Goal: Check status: Check status

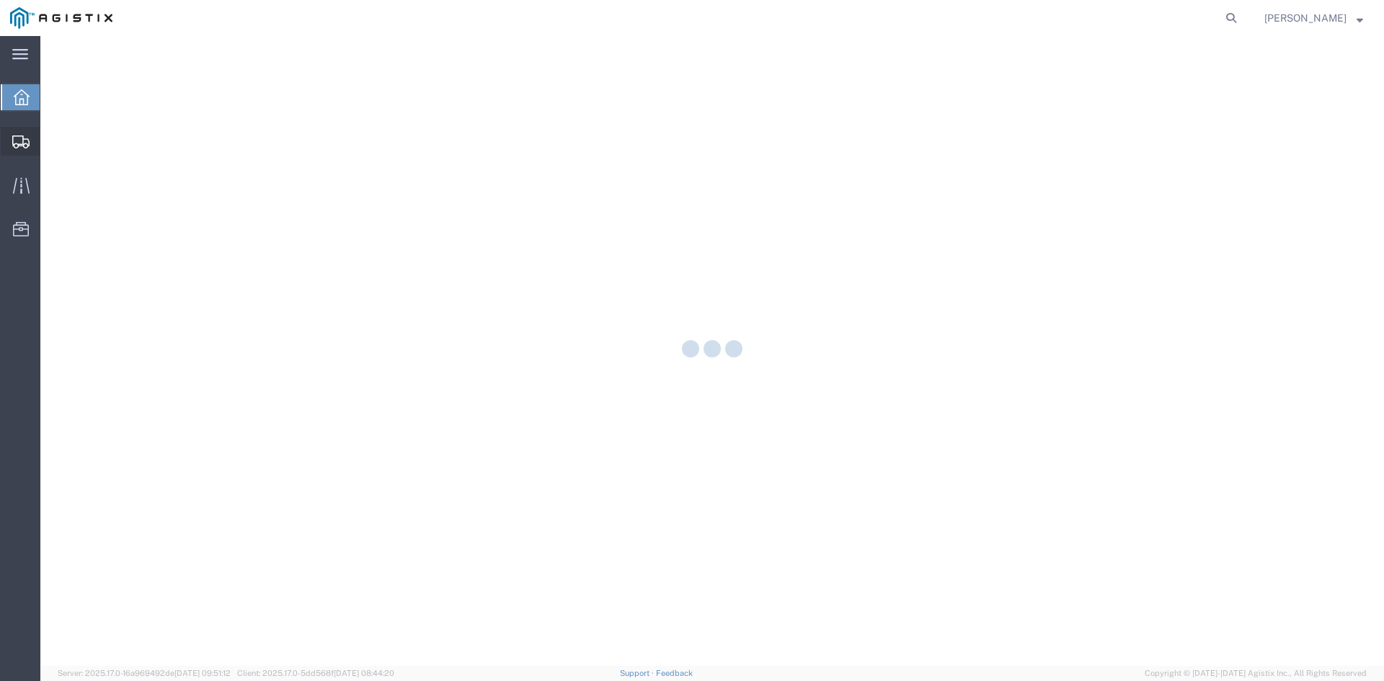
click at [18, 148] on div at bounding box center [21, 141] width 40 height 29
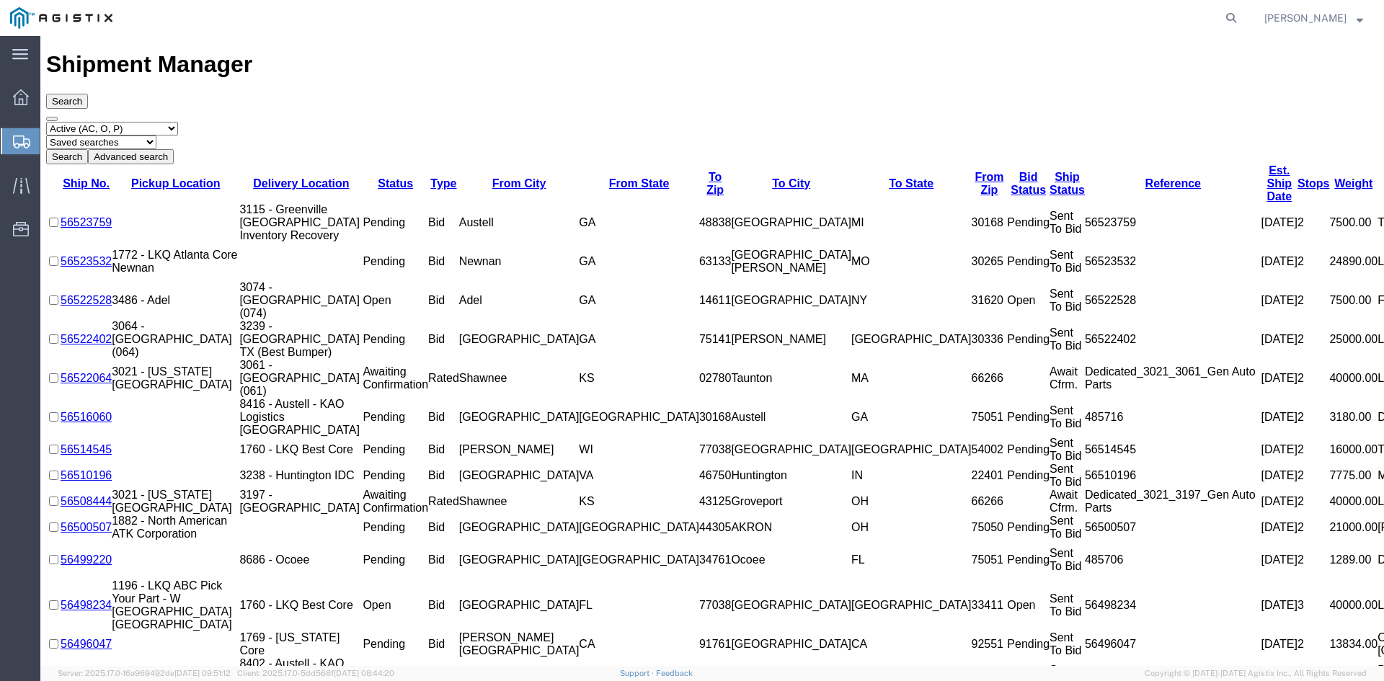
click at [7, 144] on div at bounding box center [21, 141] width 40 height 26
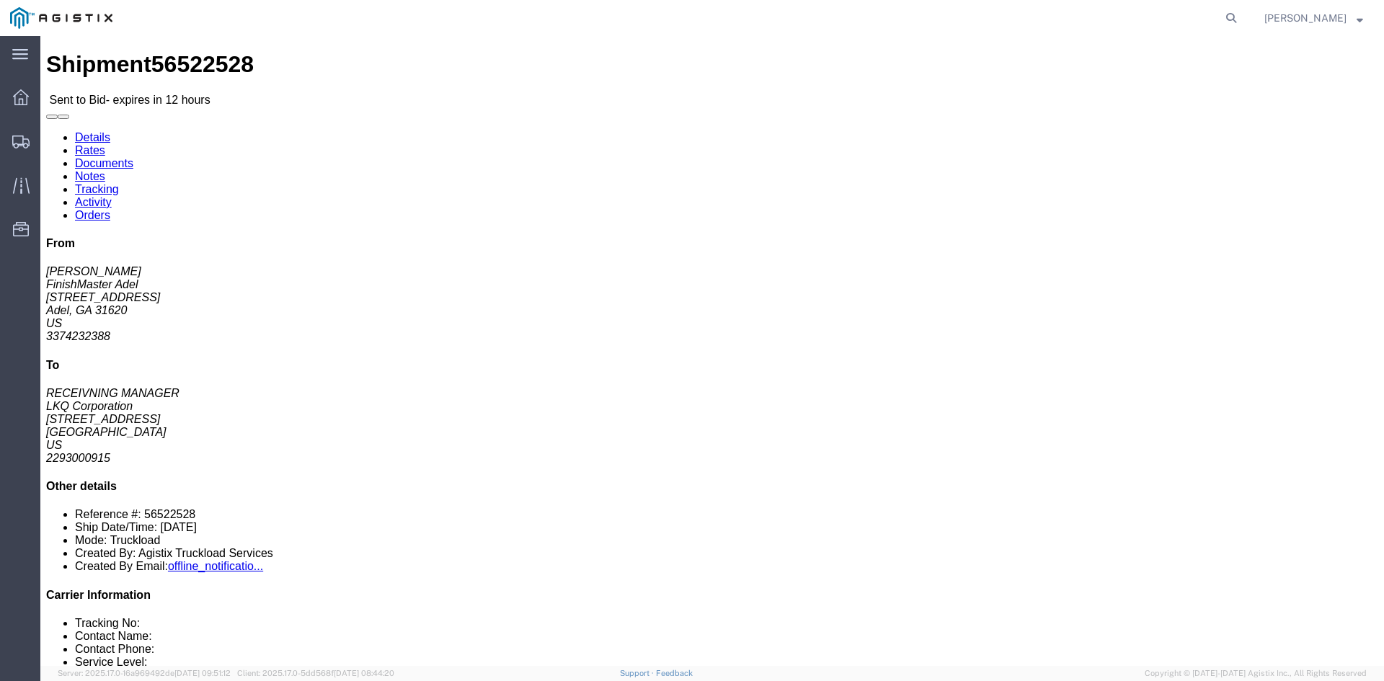
click link "Notes"
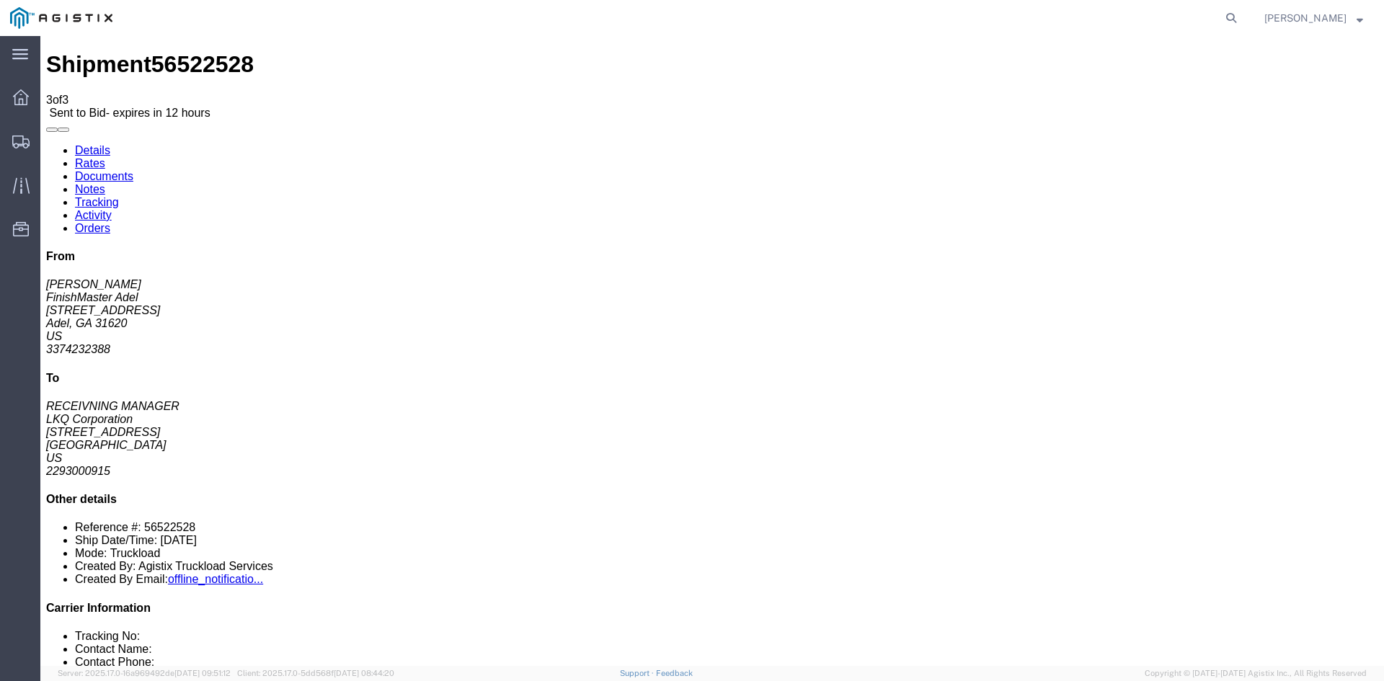
click at [84, 144] on link "Details" at bounding box center [92, 150] width 35 height 12
click button "button"
click at [17, 136] on icon at bounding box center [20, 141] width 17 height 13
